Goal: Task Accomplishment & Management: Use online tool/utility

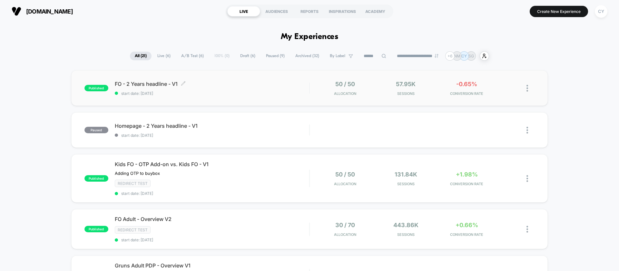
click at [203, 84] on span "FO - 2 Years headline - V1 Click to edit experience details" at bounding box center [212, 84] width 194 height 6
